Goal: Information Seeking & Learning: Learn about a topic

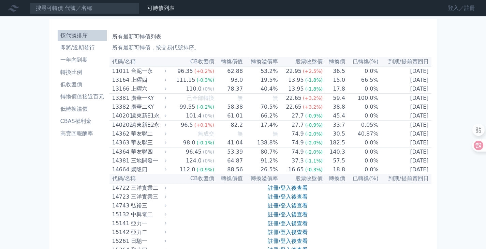
click at [455, 8] on link "登入／註冊" at bounding box center [461, 8] width 38 height 11
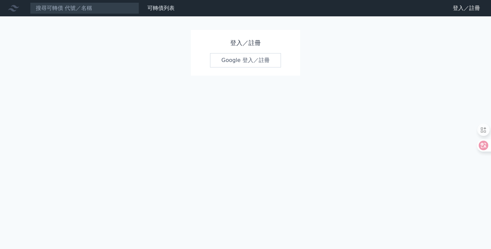
click at [244, 60] on link "Google 登入／註冊" at bounding box center [245, 60] width 71 height 14
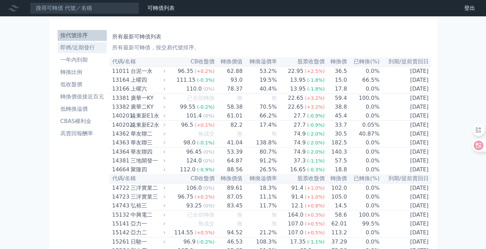
click at [64, 48] on li "即將/近期發行" at bounding box center [82, 48] width 49 height 8
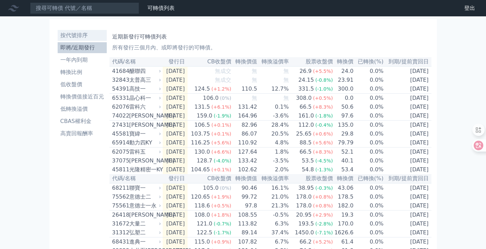
click at [71, 39] on li "按代號排序" at bounding box center [82, 35] width 49 height 8
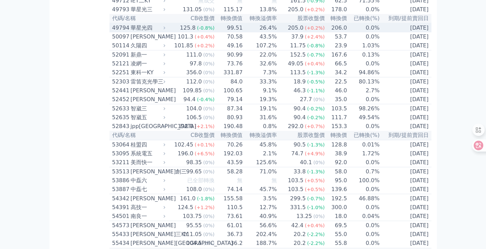
scroll to position [2183, 0]
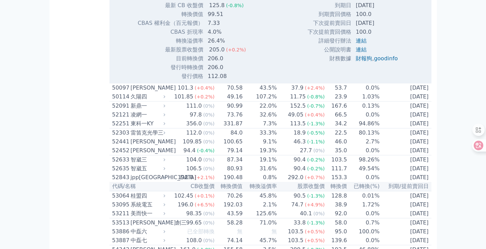
scroll to position [2286, 0]
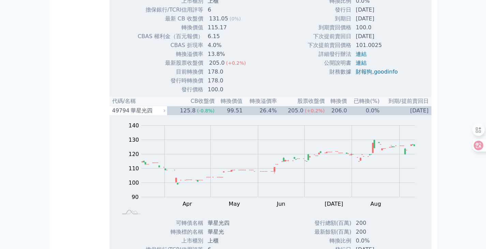
scroll to position [2251, 0]
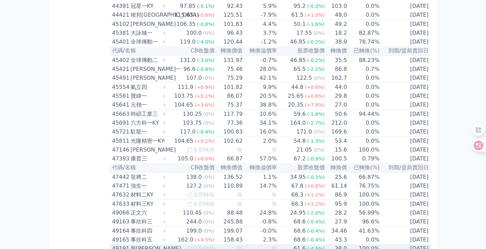
scroll to position [1876, 0]
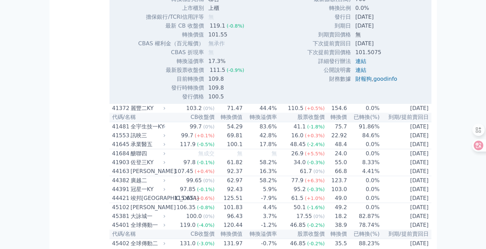
scroll to position [1910, 0]
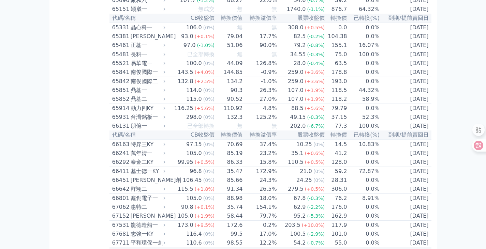
scroll to position [3206, 0]
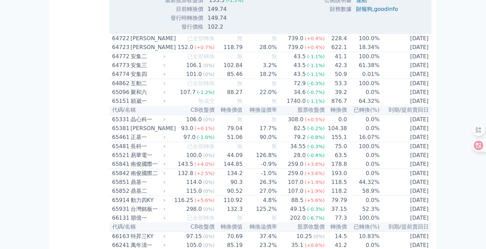
scroll to position [3309, 0]
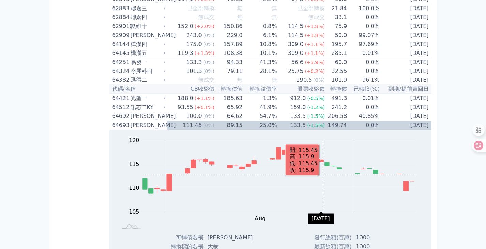
scroll to position [3002, 0]
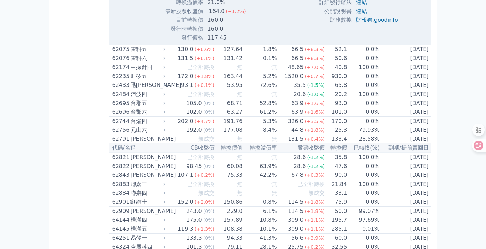
scroll to position [3036, 0]
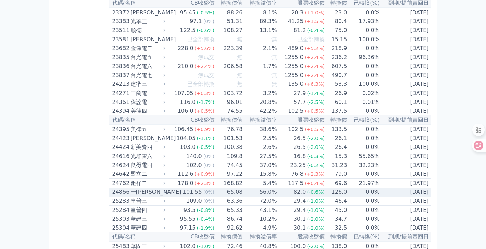
scroll to position [512, 0]
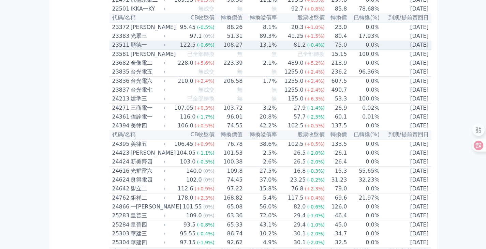
click at [118, 49] on div "23511" at bounding box center [120, 45] width 17 height 8
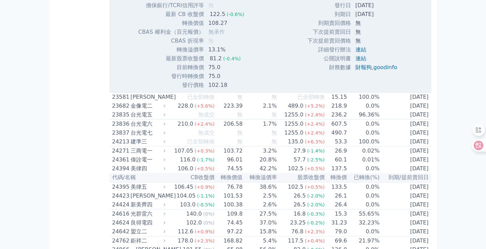
scroll to position [751, 0]
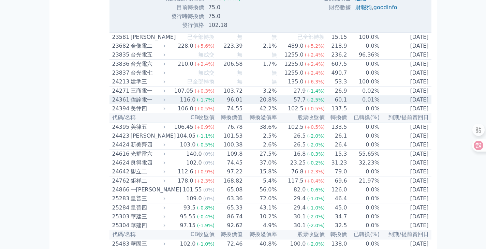
click at [120, 104] on div "24361" at bounding box center [120, 100] width 17 height 8
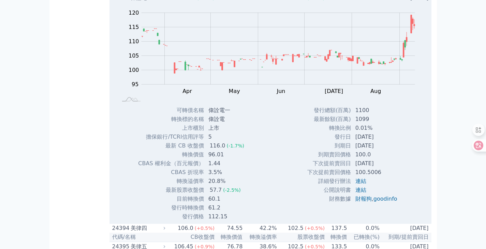
scroll to position [853, 0]
